Goal: Transaction & Acquisition: Book appointment/travel/reservation

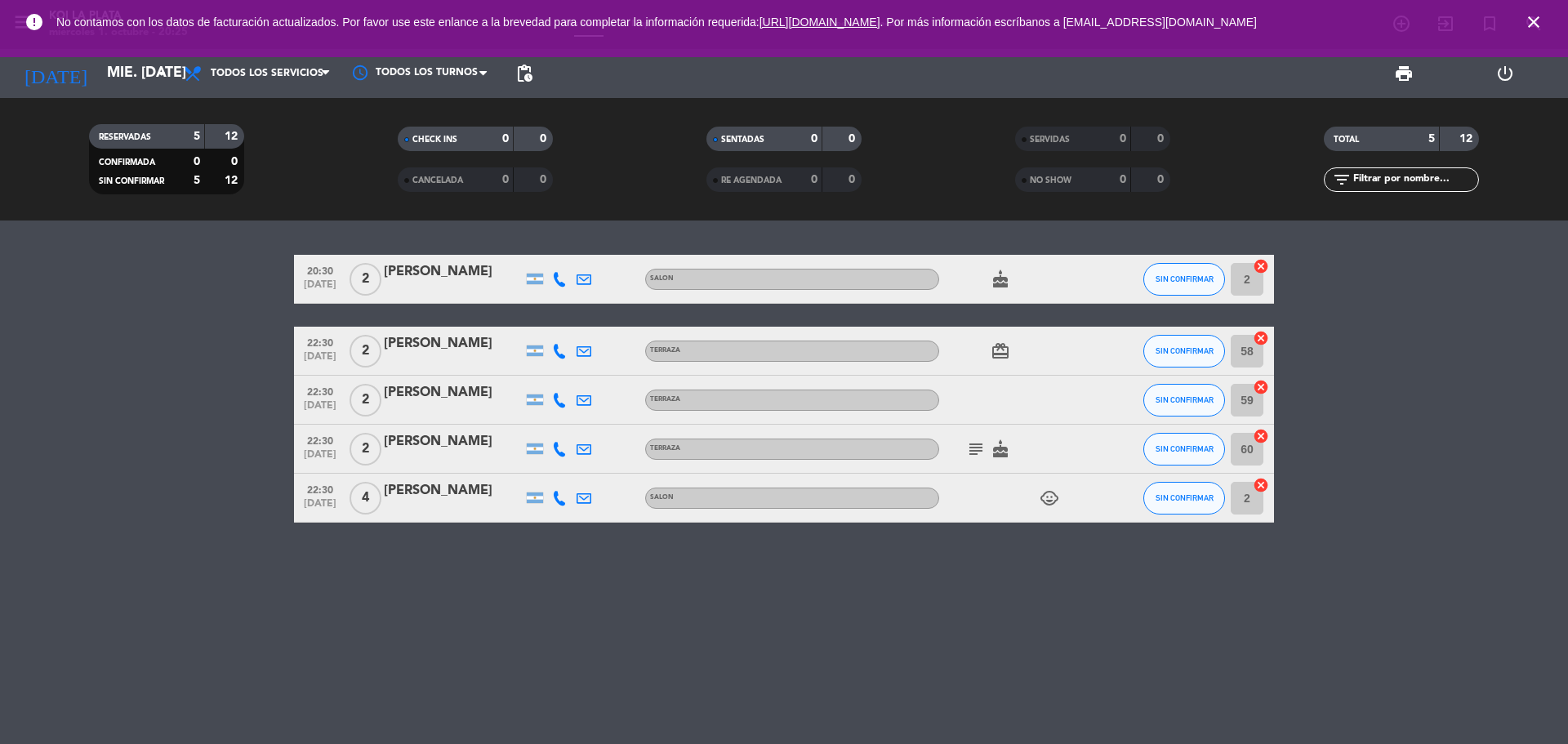
click at [1530, 21] on icon "close" at bounding box center [1534, 22] width 20 height 20
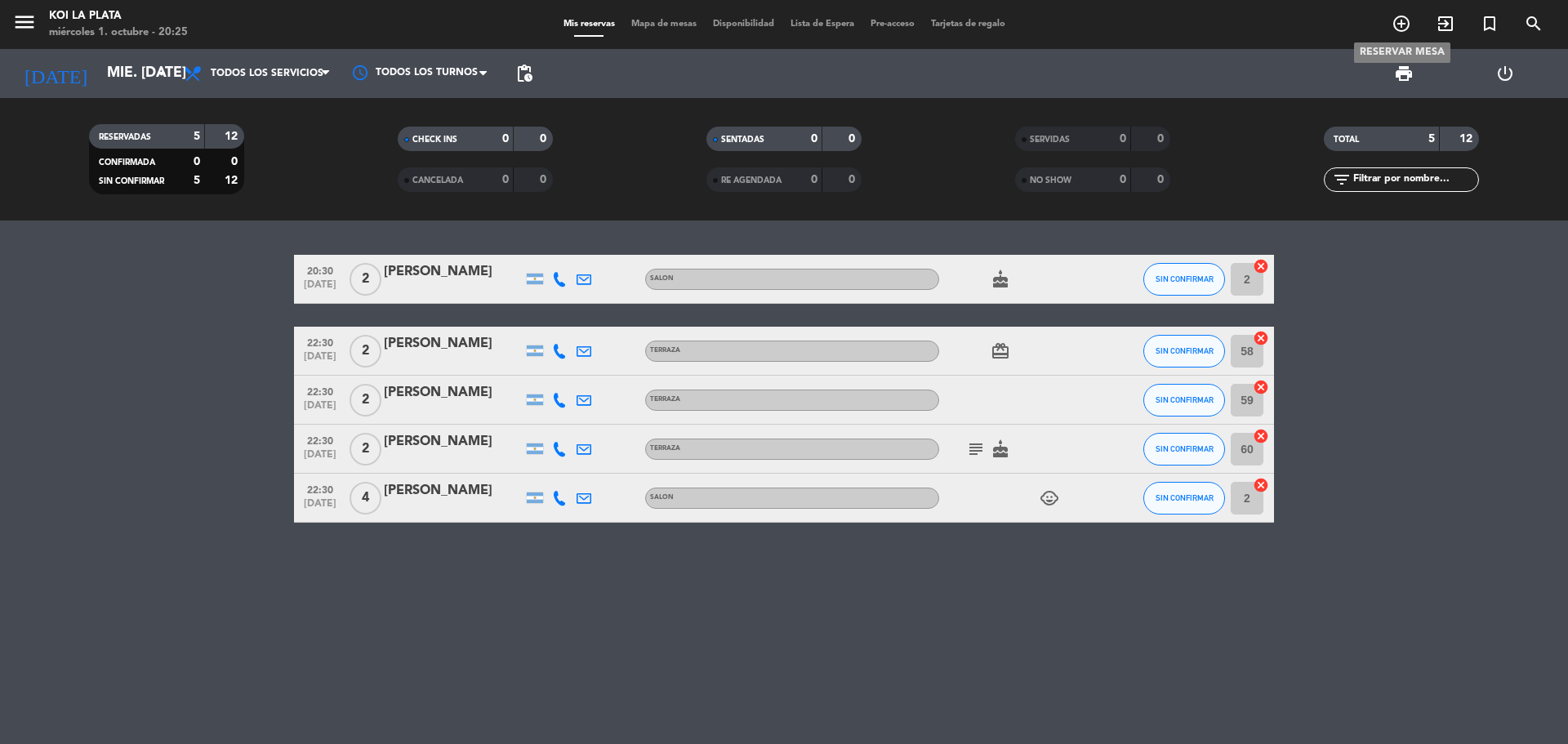
click at [1394, 29] on icon "add_circle_outline" at bounding box center [1401, 24] width 20 height 20
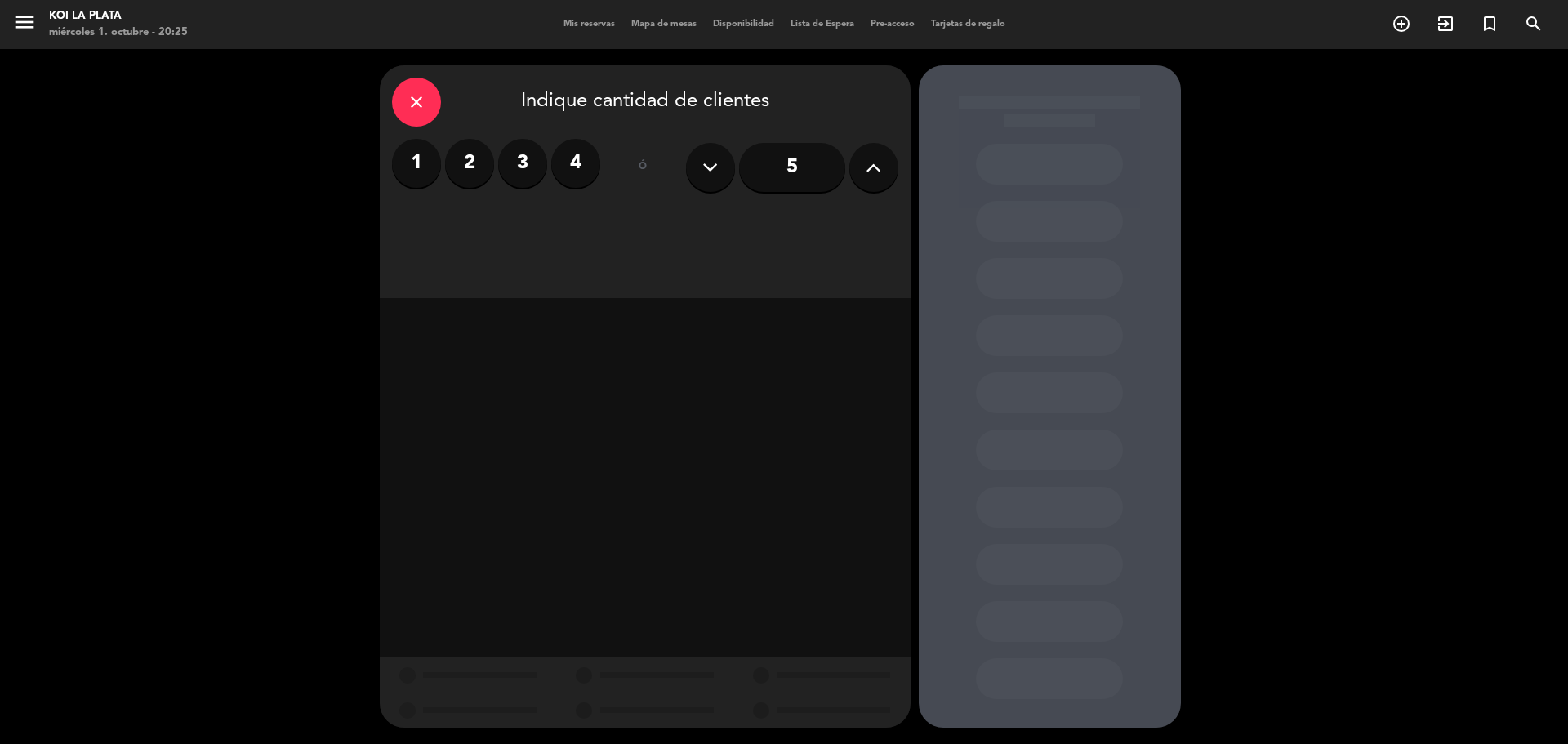
click at [456, 167] on label "2" at bounding box center [469, 162] width 49 height 49
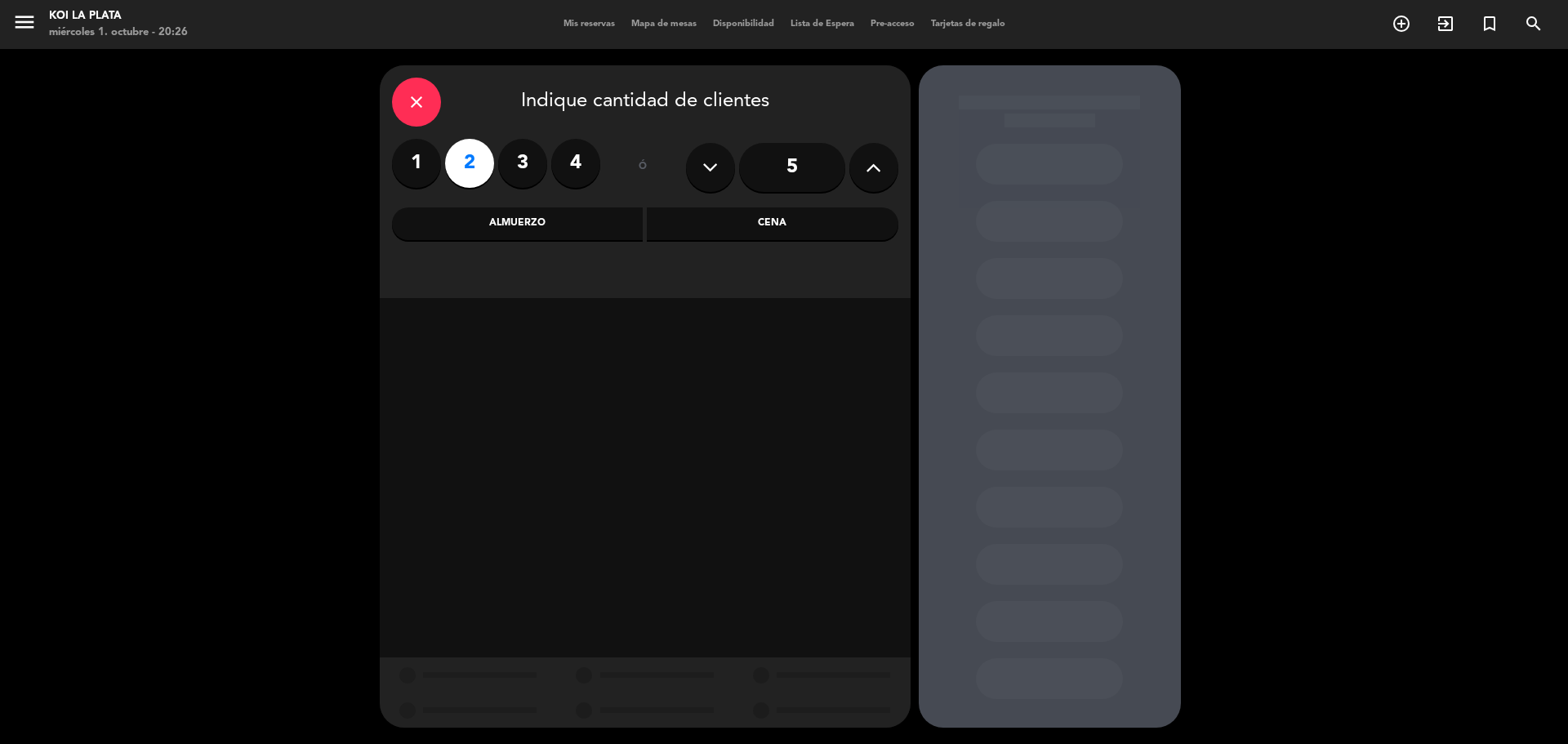
click at [691, 232] on div "Cena" at bounding box center [772, 224] width 251 height 33
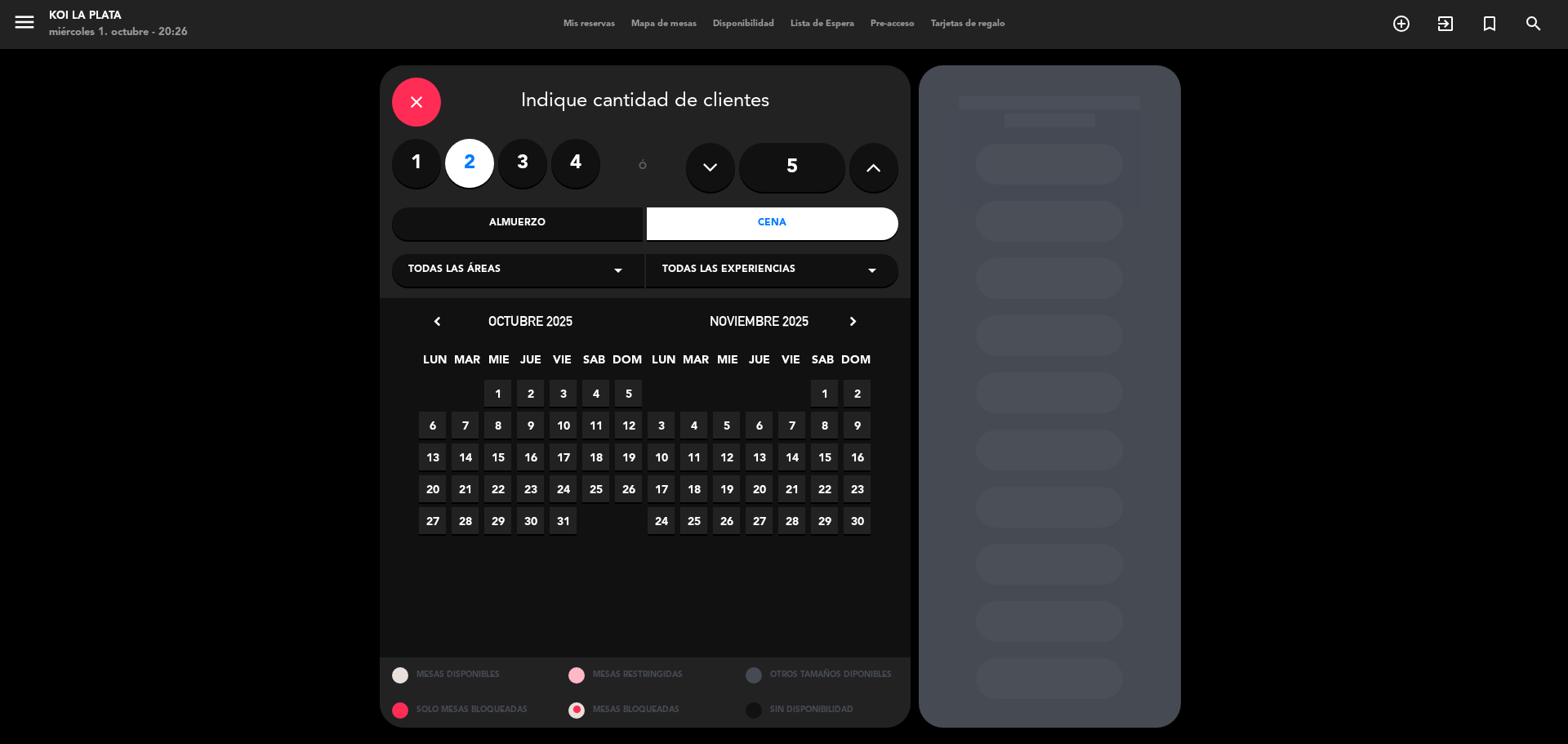
click at [595, 387] on span "4" at bounding box center [595, 393] width 27 height 27
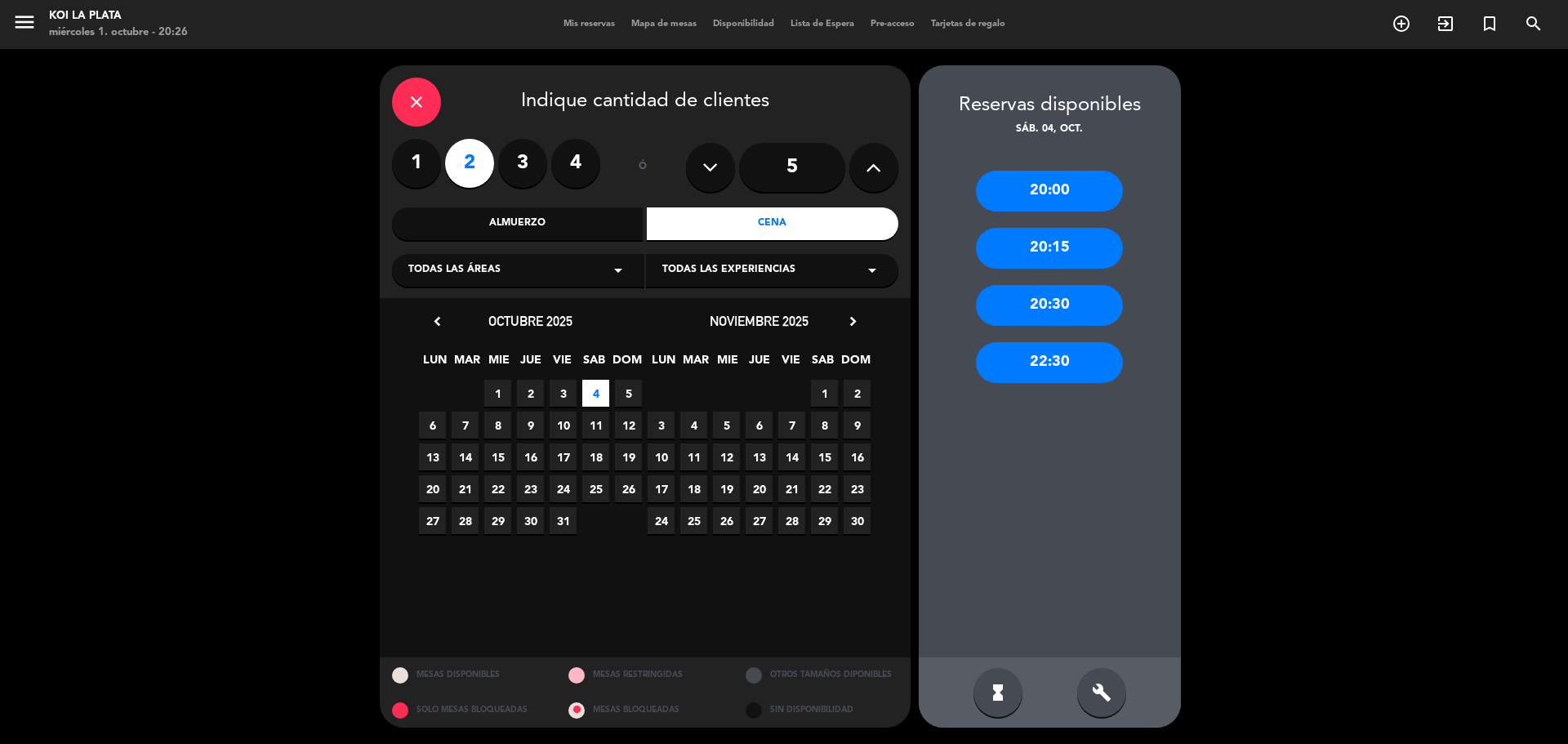
click at [1081, 357] on div "22:30" at bounding box center [1049, 363] width 147 height 41
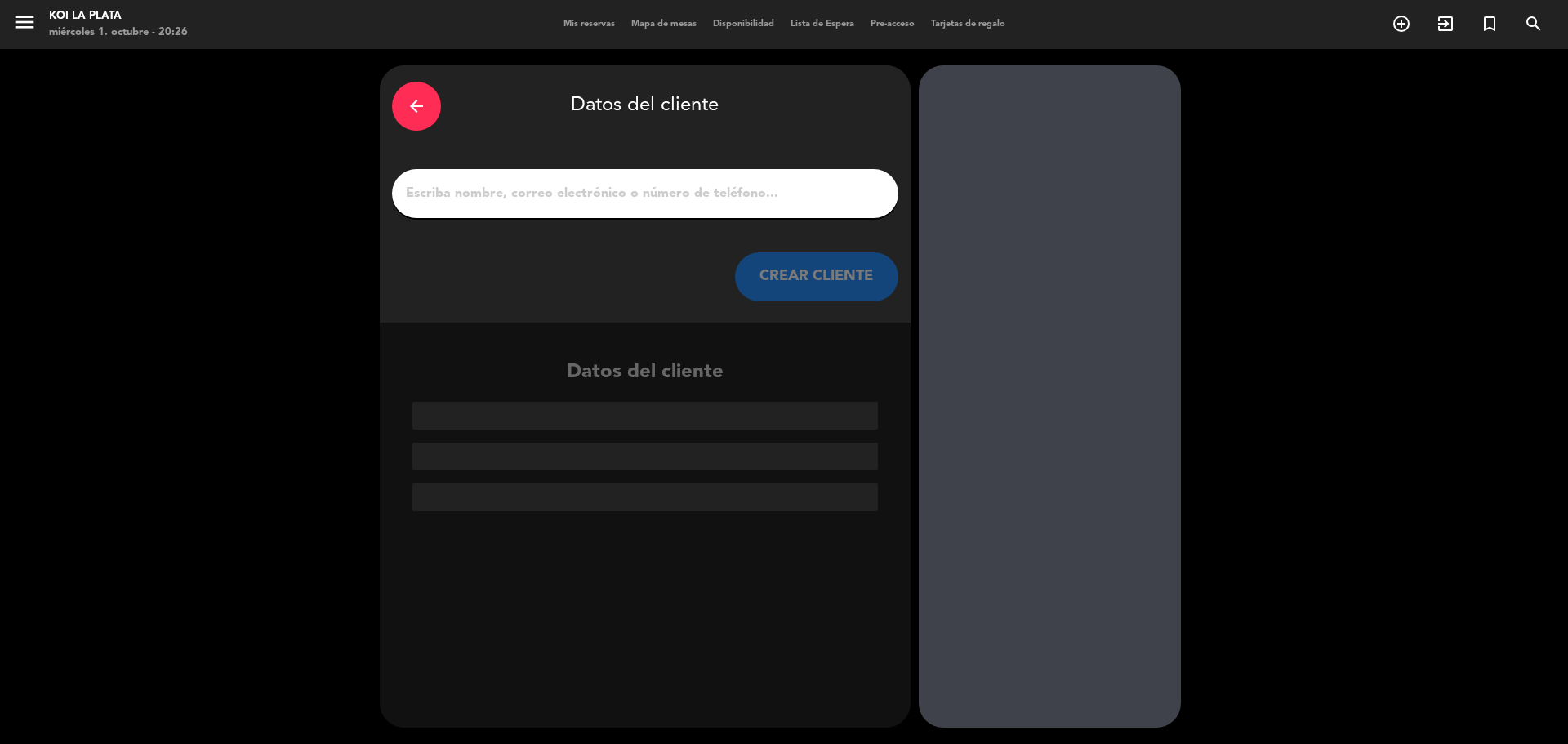
click at [501, 199] on input "1" at bounding box center [645, 194] width 482 height 23
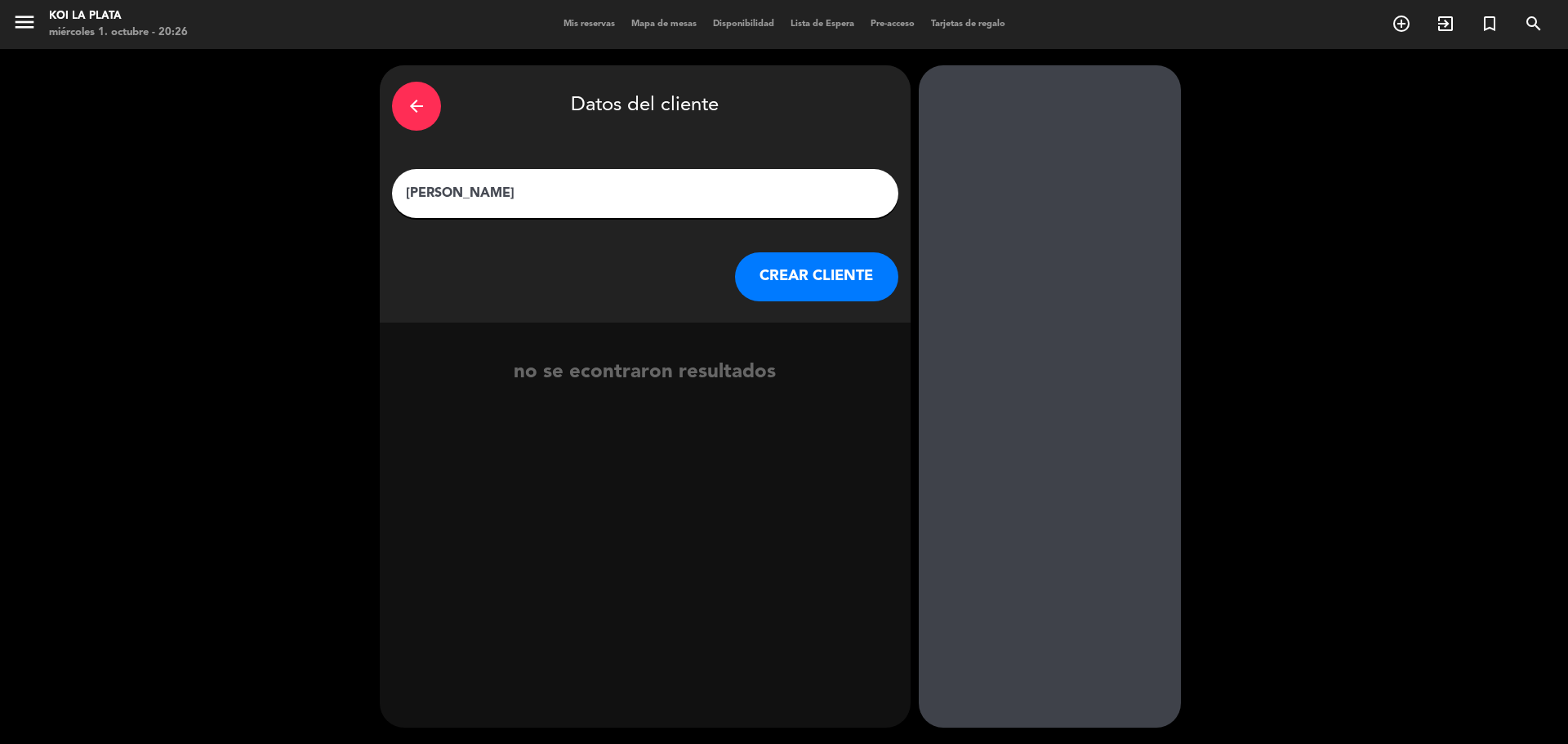
type input "[PERSON_NAME]"
click at [796, 288] on button "CREAR CLIENTE" at bounding box center [817, 276] width 163 height 49
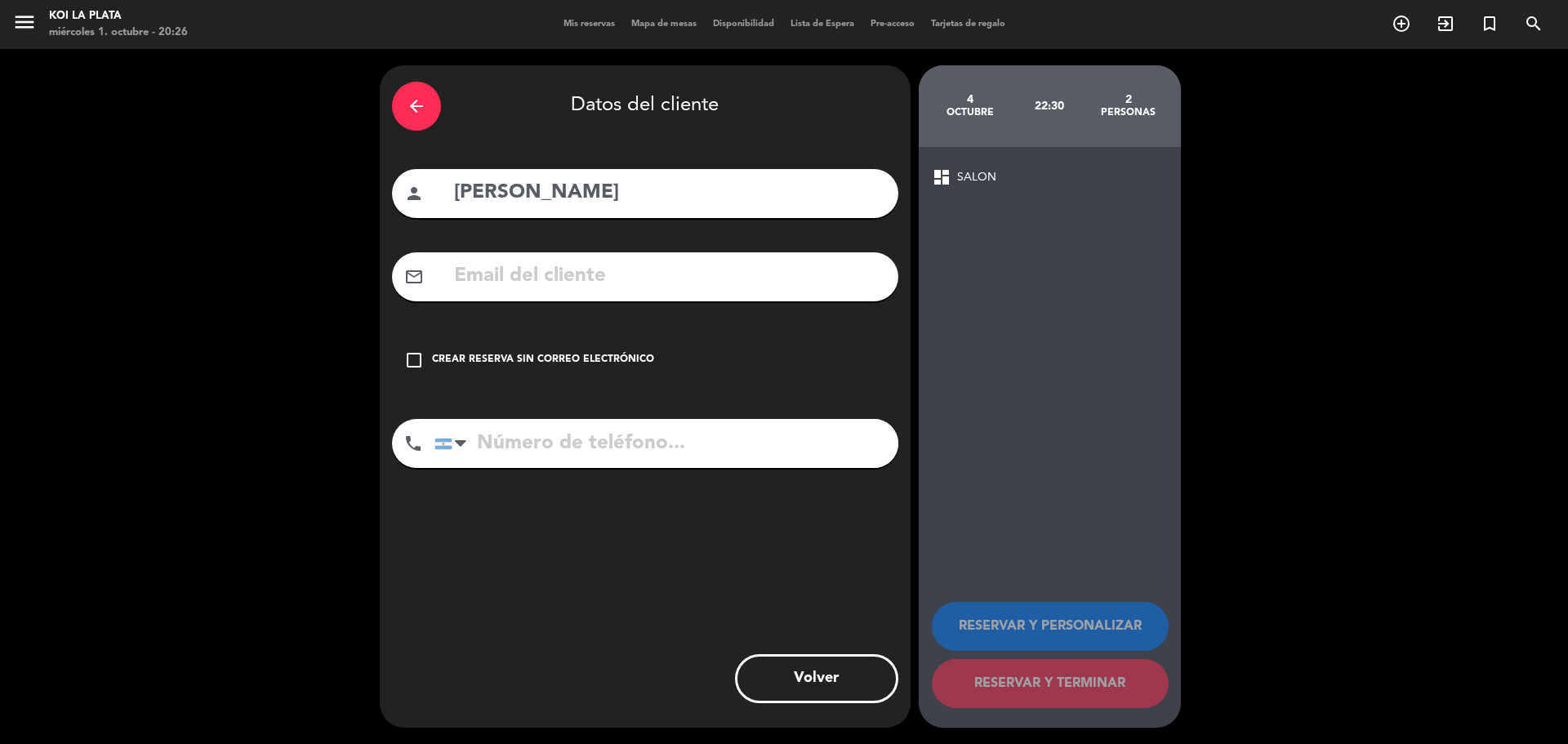
drag, startPoint x: 519, startPoint y: 266, endPoint x: 509, endPoint y: 265, distance: 10.0
click at [519, 265] on input "text" at bounding box center [669, 276] width 434 height 34
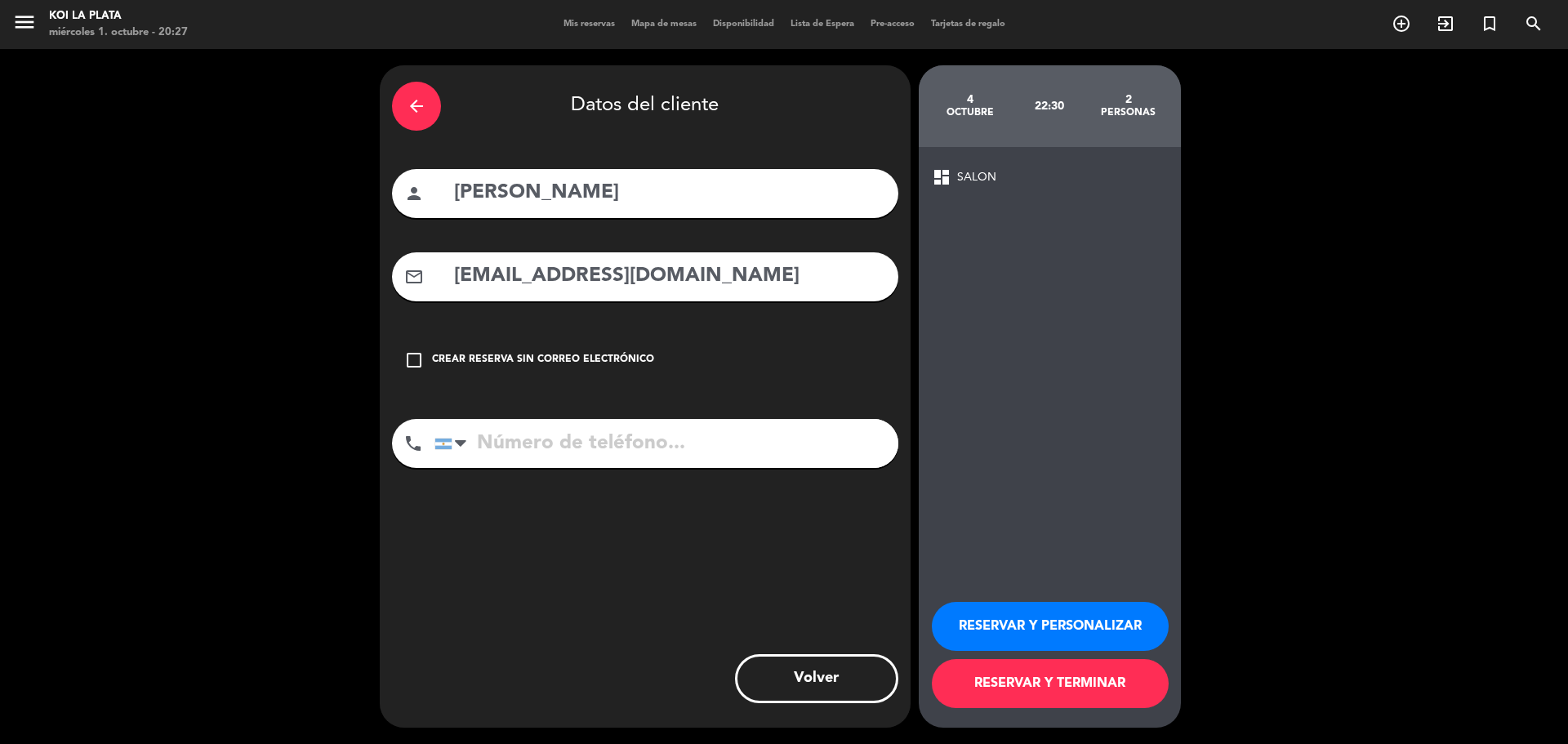
type input "[EMAIL_ADDRESS][DOMAIN_NAME]"
click at [511, 453] on input "tel" at bounding box center [666, 442] width 464 height 49
type input "2216044062"
click at [413, 109] on icon "arrow_back" at bounding box center [416, 106] width 20 height 20
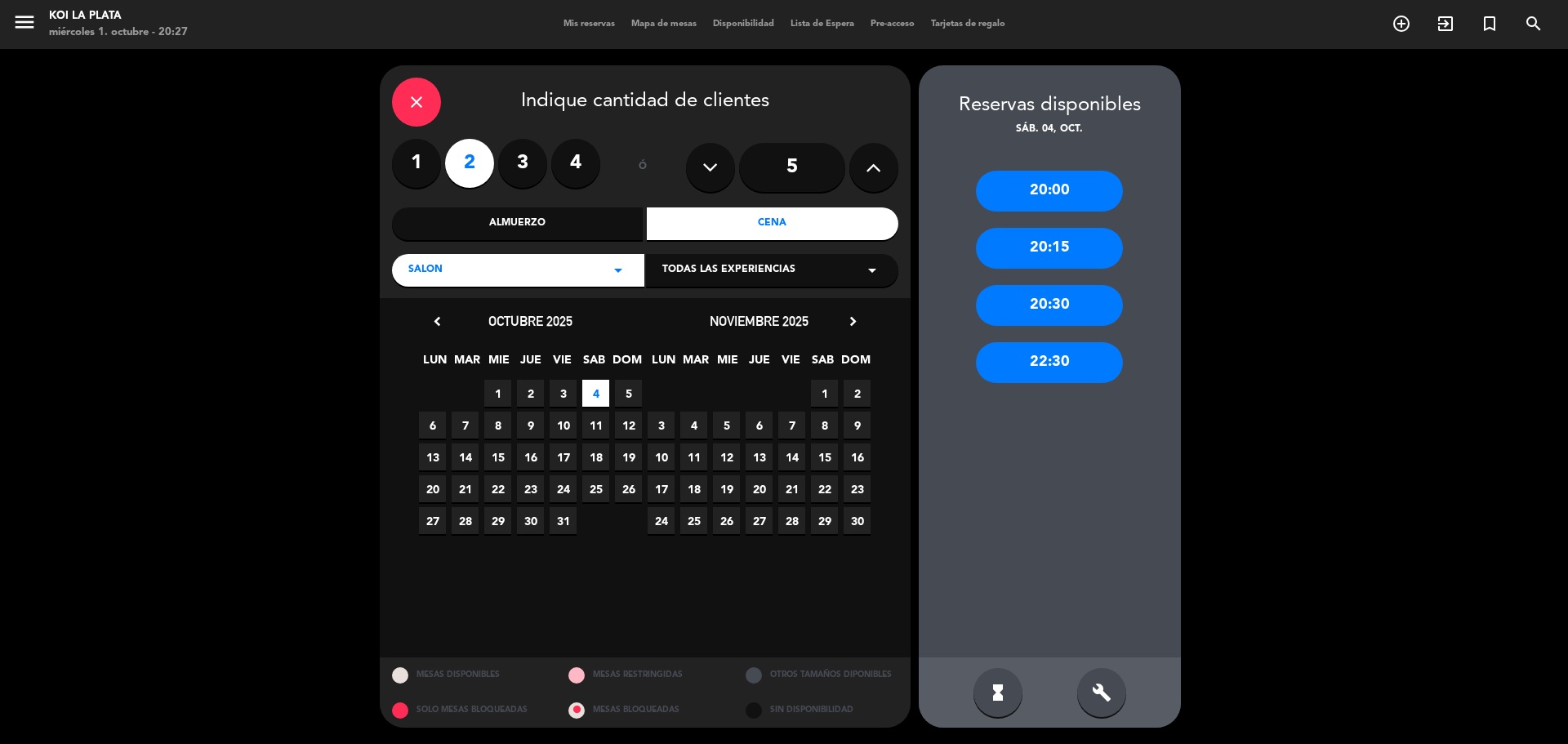
click at [1047, 306] on div "20:30" at bounding box center [1049, 306] width 147 height 41
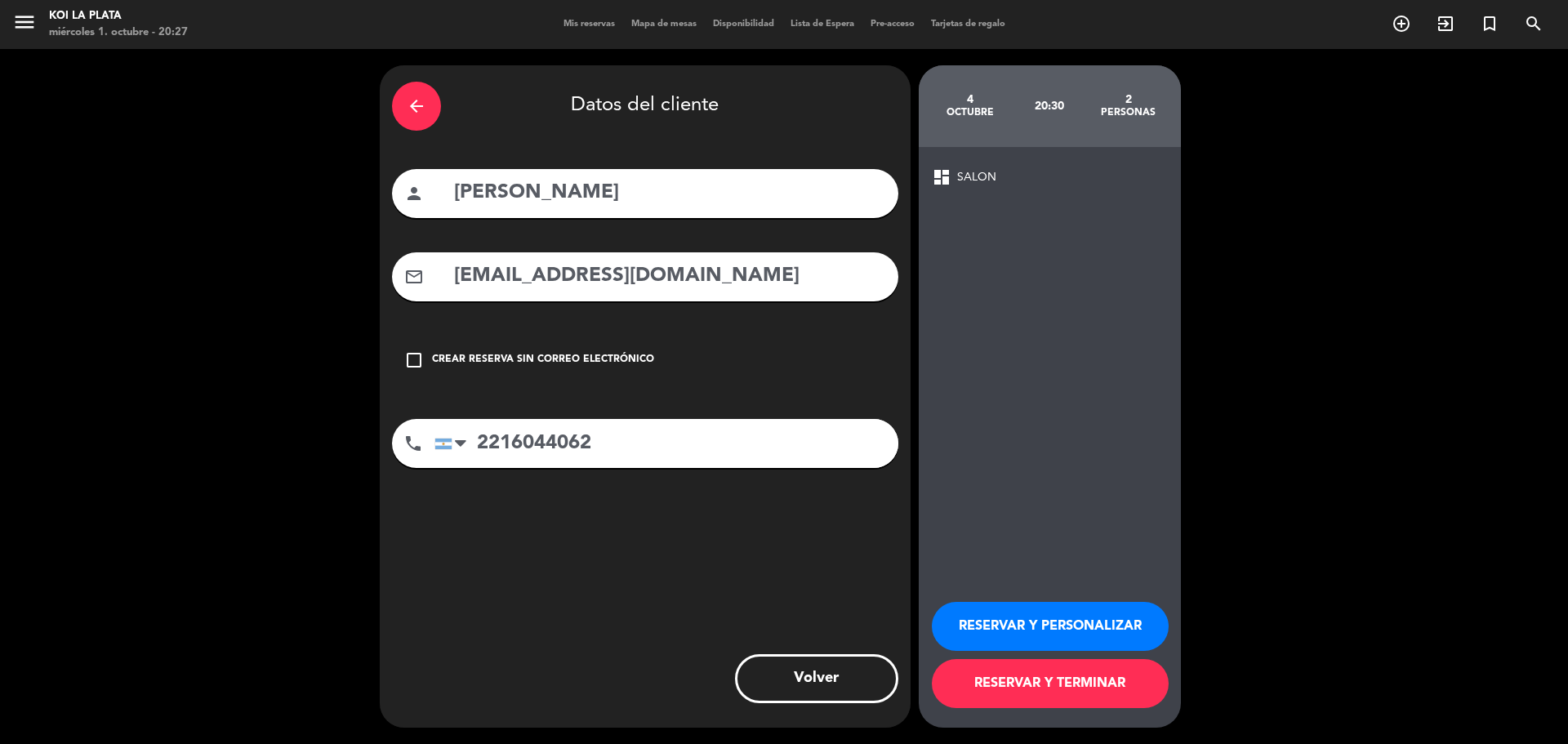
click at [1026, 691] on button "RESERVAR Y TERMINAR" at bounding box center [1049, 682] width 237 height 49
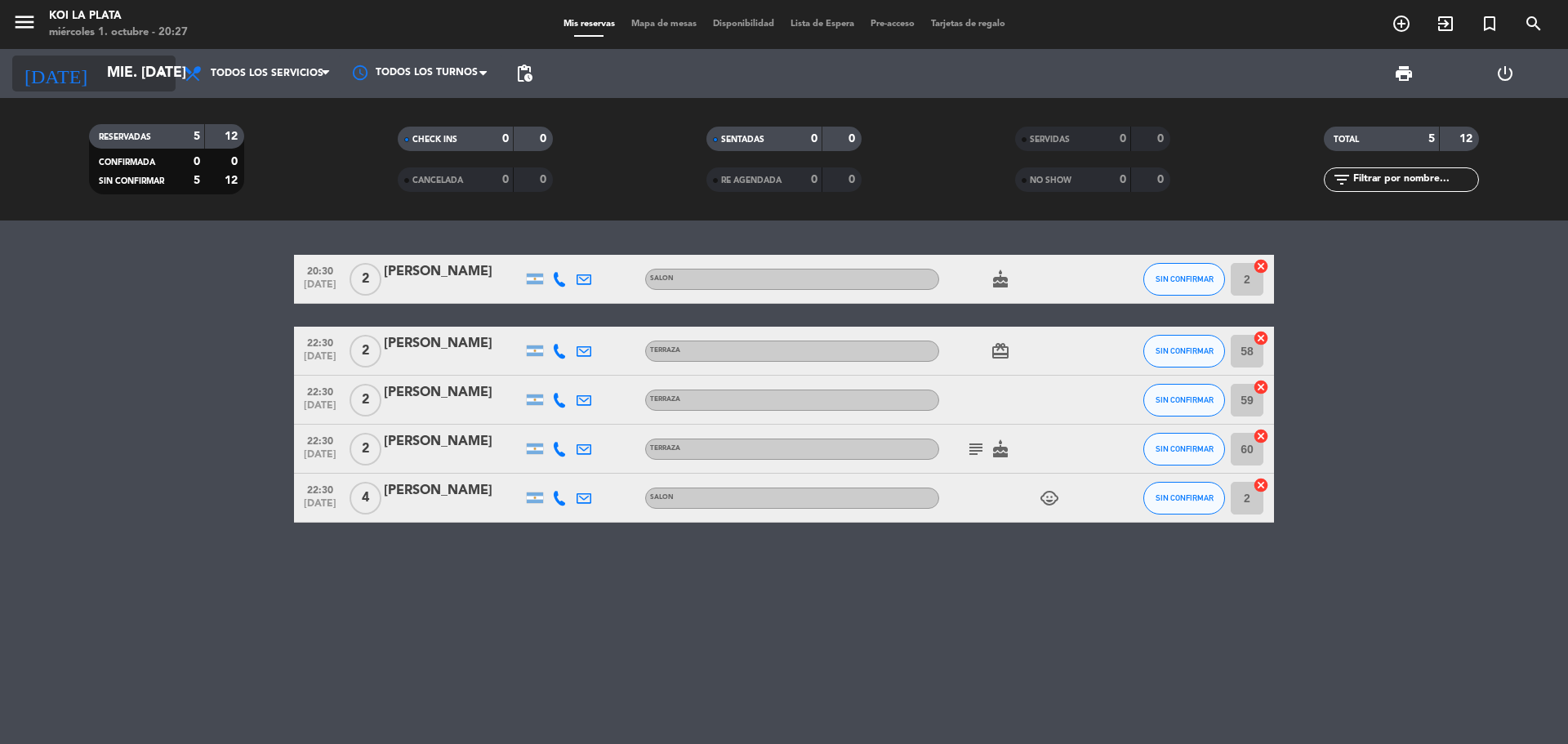
click at [106, 85] on input "mié. [DATE]" at bounding box center [194, 73] width 190 height 33
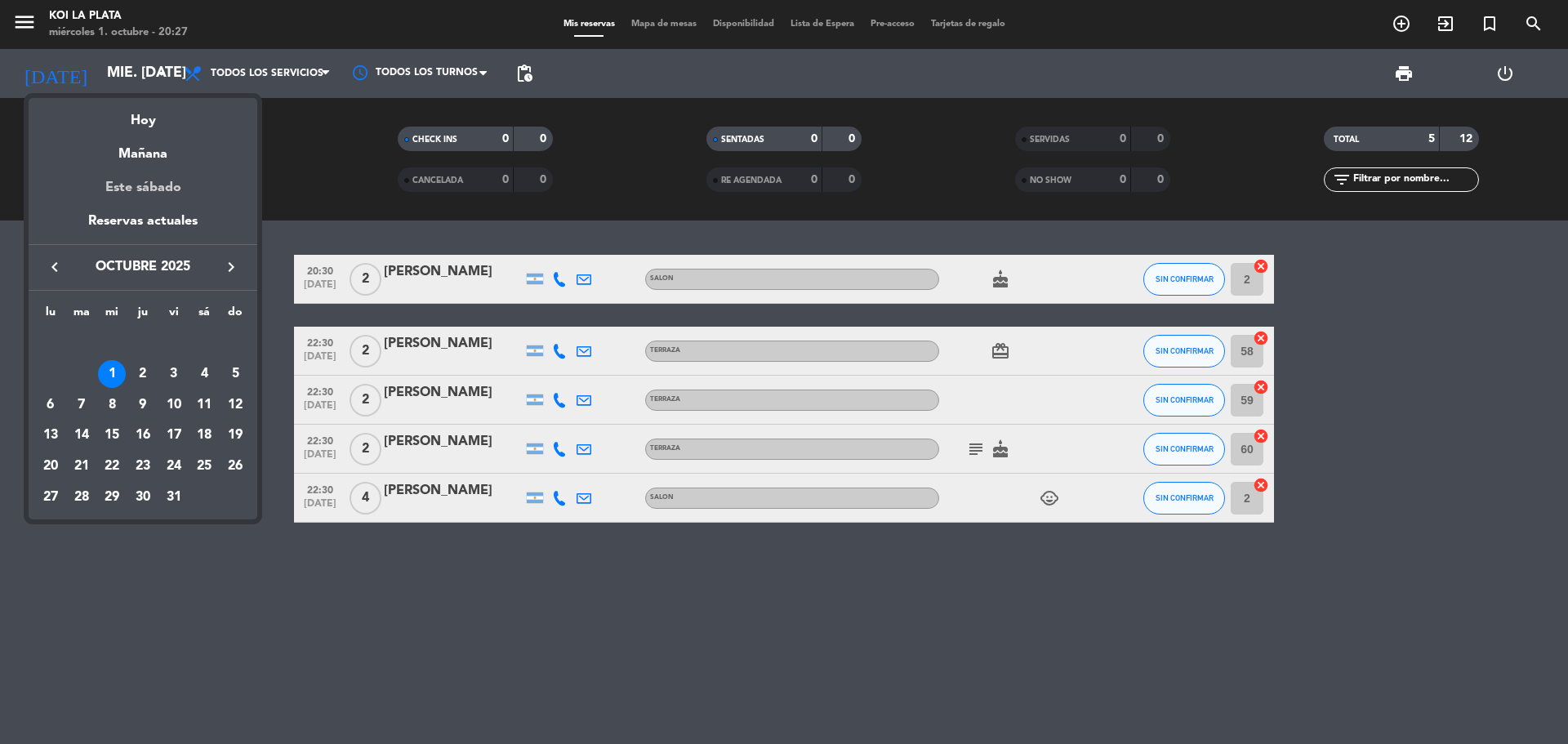
click at [157, 190] on div "Este sábado" at bounding box center [143, 187] width 228 height 45
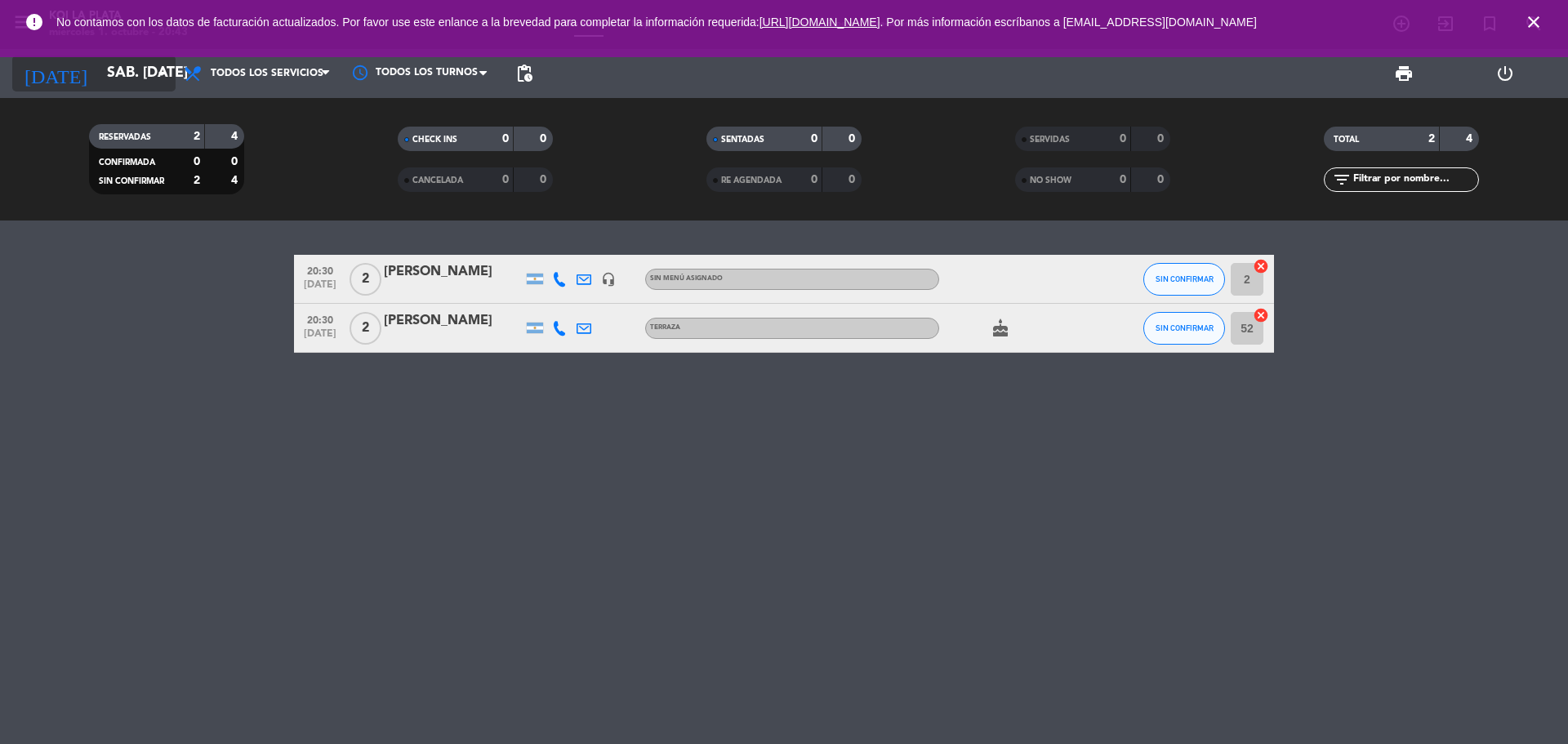
click at [105, 68] on input "sáb. [DATE]" at bounding box center [194, 73] width 190 height 33
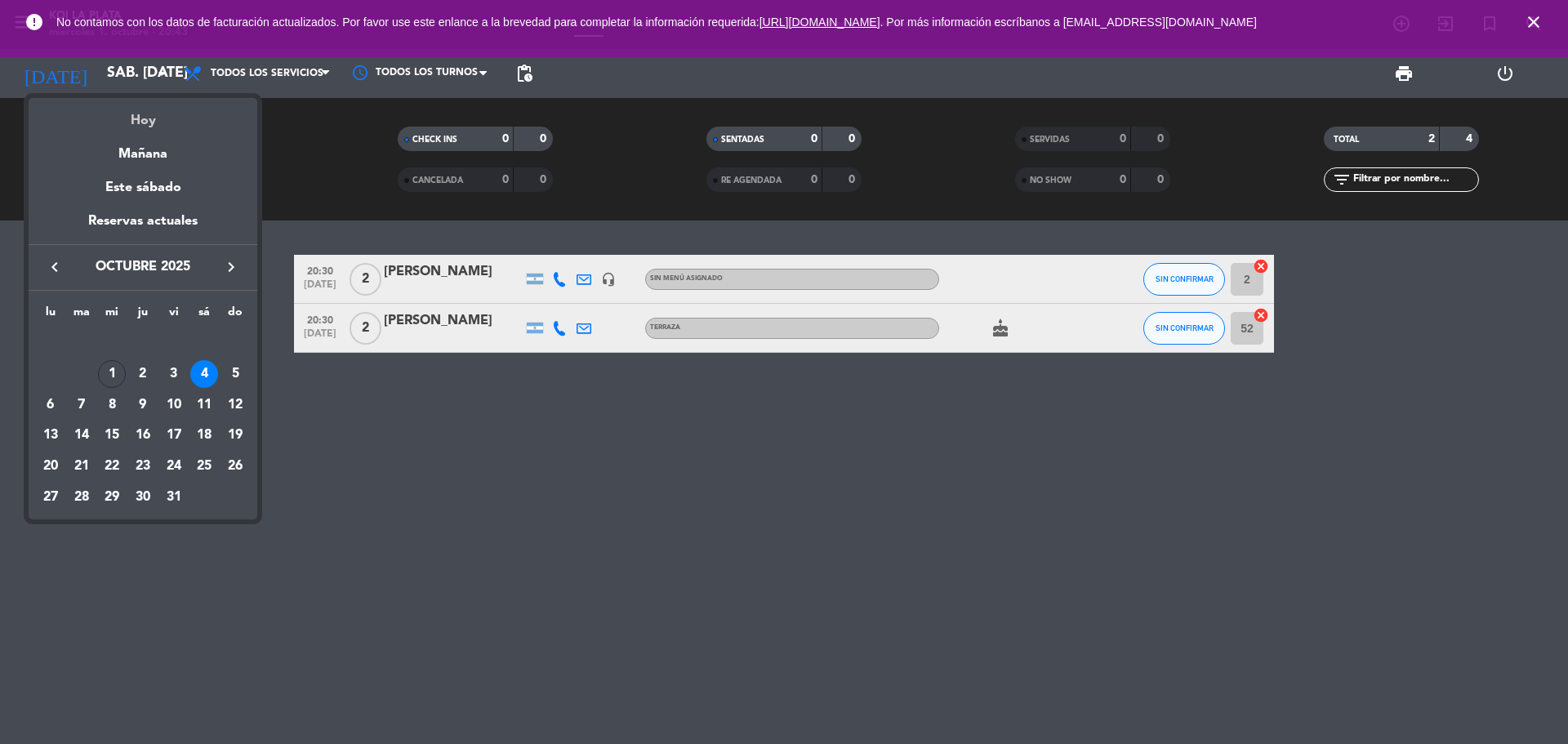
click at [138, 121] on div "Hoy" at bounding box center [143, 115] width 228 height 34
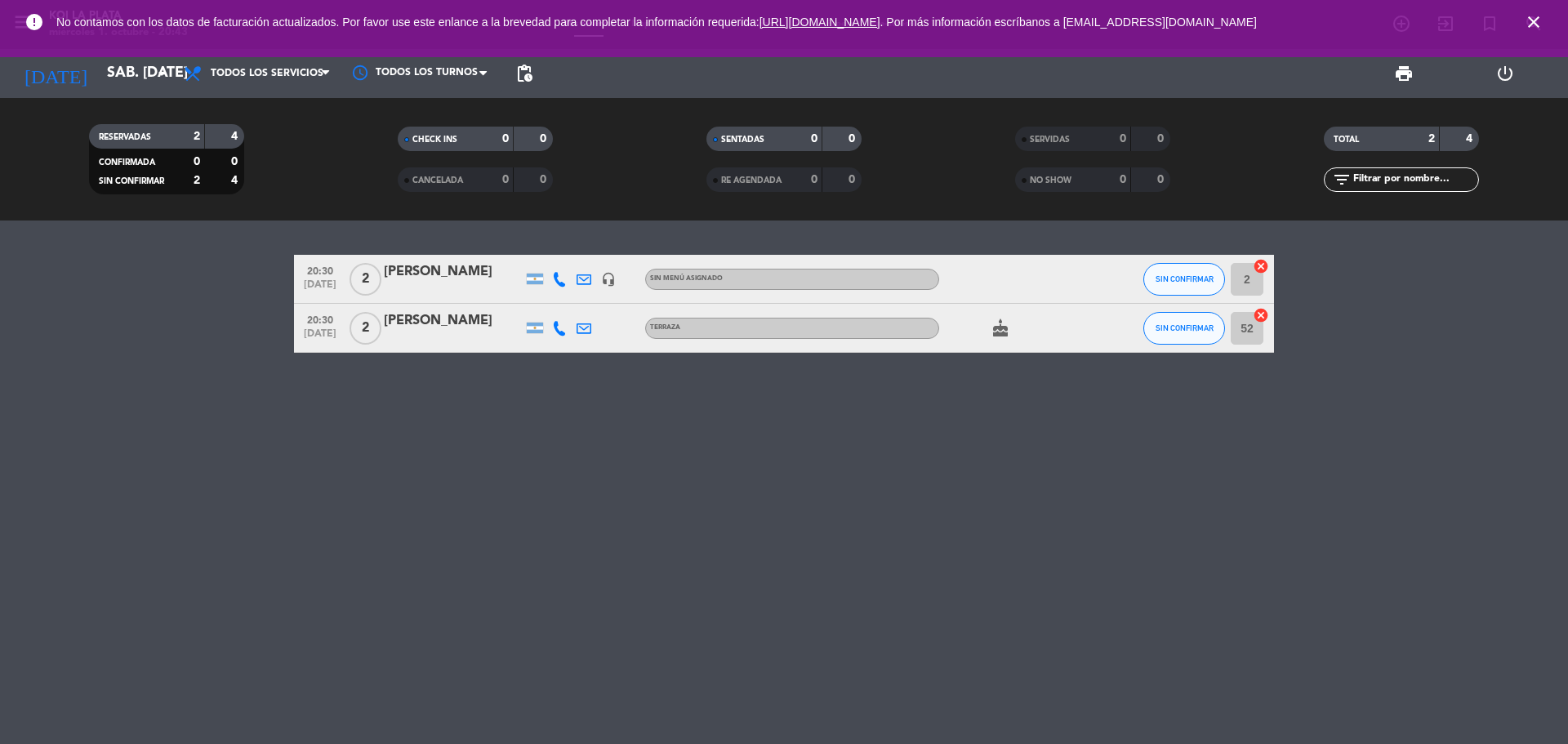
type input "mié. [DATE]"
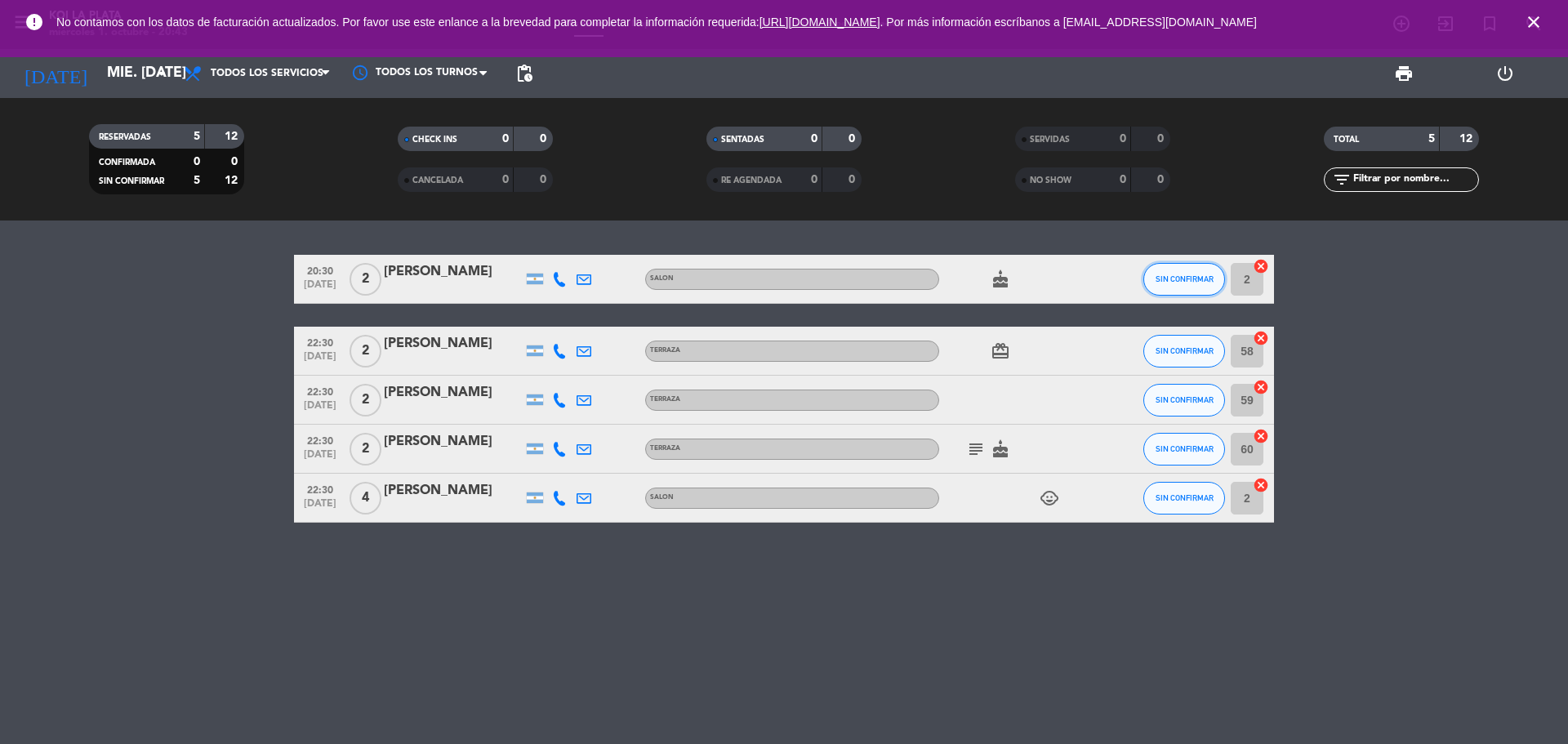
click at [1170, 274] on span "SIN CONFIRMAR" at bounding box center [1185, 278] width 58 height 9
